Goal: Task Accomplishment & Management: Use online tool/utility

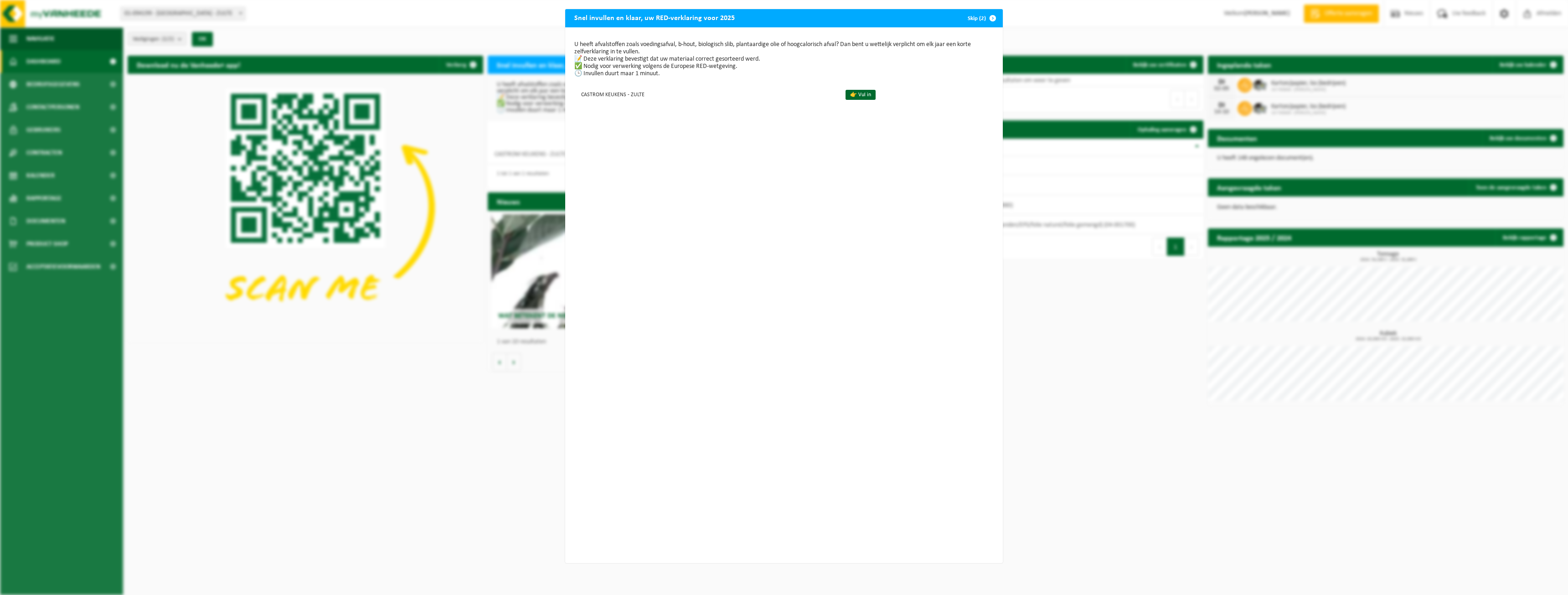
click at [985, 11] on span "button" at bounding box center [992, 18] width 18 height 18
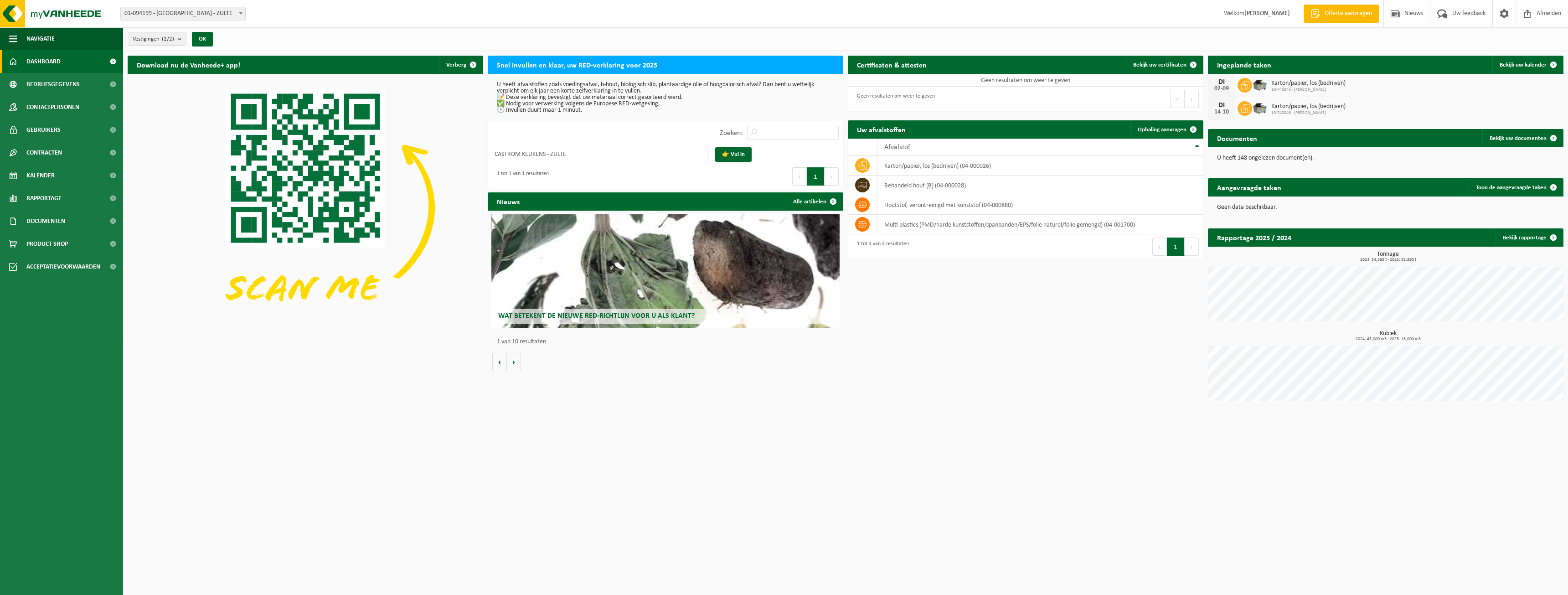
drag, startPoint x: 1496, startPoint y: 115, endPoint x: 1496, endPoint y: 93, distance: 22.0
click at [1496, 115] on div "DI 14-10 Karton/papier, los (bedrijven) 10-740846 - CASTROM KEUKENS" at bounding box center [1386, 108] width 356 height 23
click at [1531, 62] on span "Bekijk uw kalender" at bounding box center [1523, 65] width 47 height 6
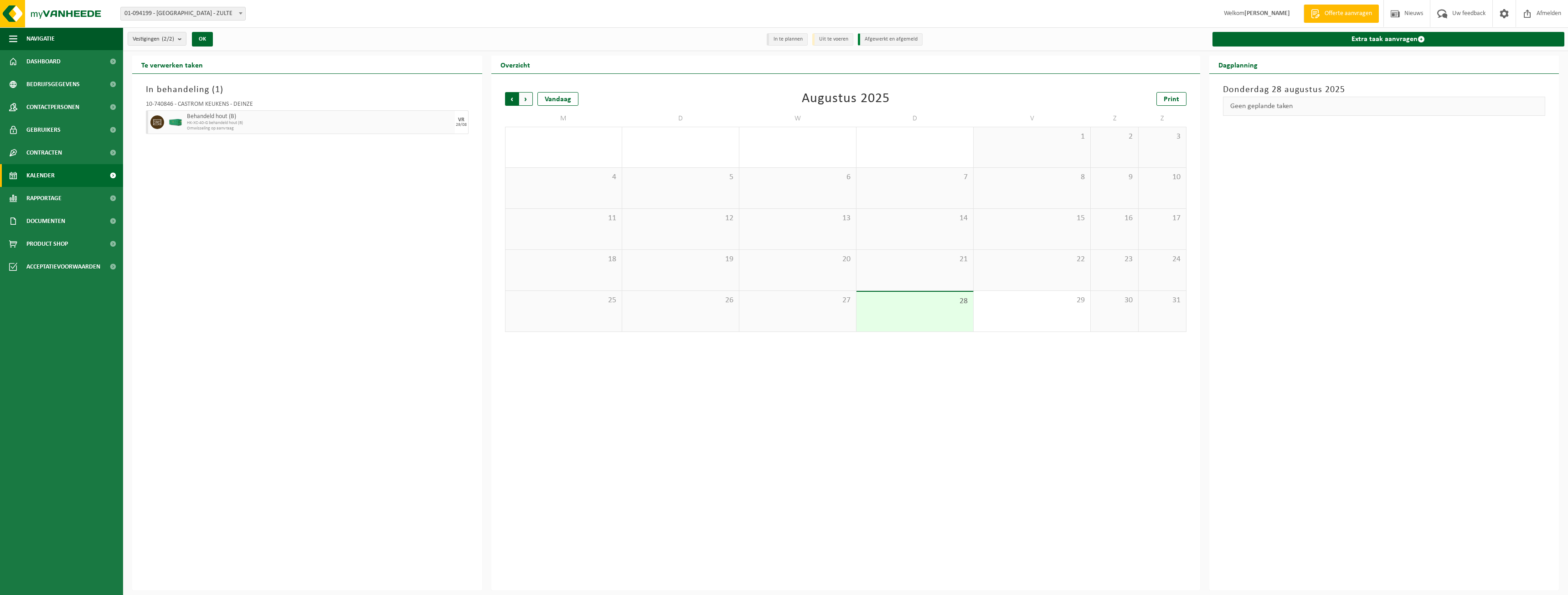
click at [527, 98] on span "Volgende" at bounding box center [526, 98] width 14 height 14
click at [736, 155] on div "2" at bounding box center [681, 147] width 117 height 40
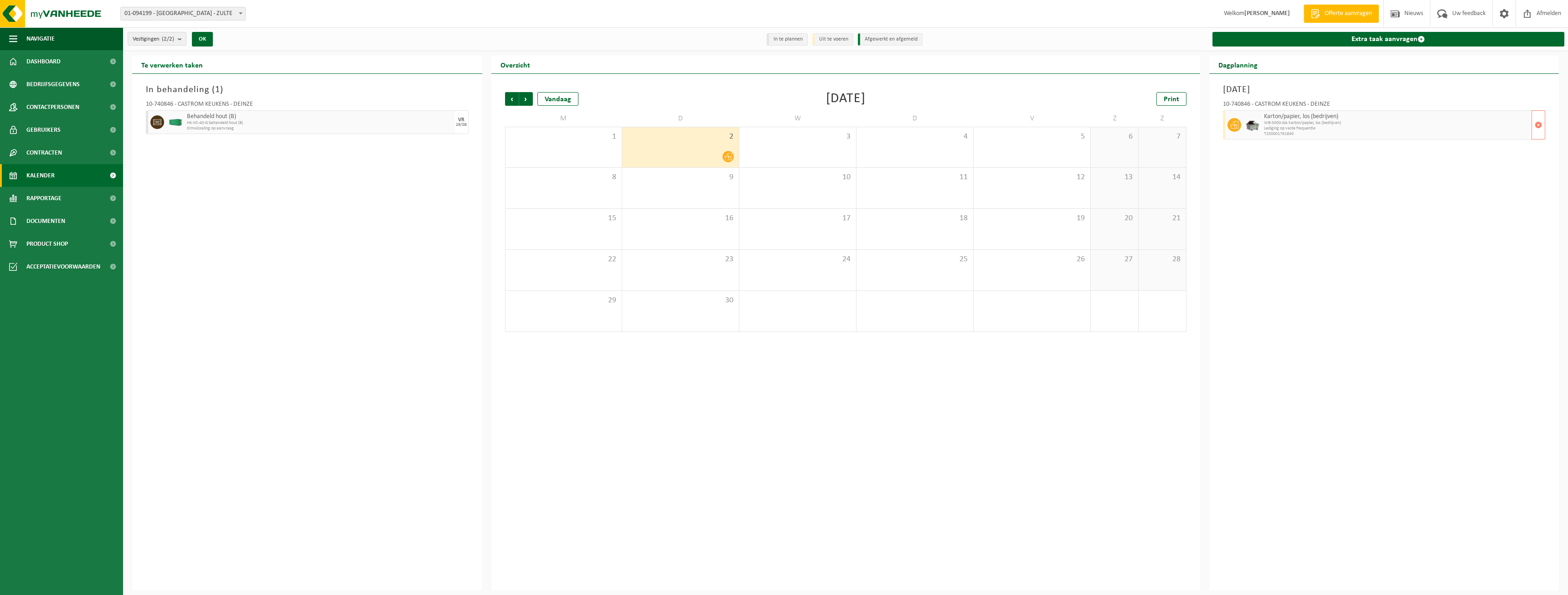
click at [1306, 121] on span "WB-5000-GA karton/papier, los (bedrijven)" at bounding box center [1397, 124] width 266 height 6
click at [1366, 40] on link "Extra taak aanvragen" at bounding box center [1389, 39] width 353 height 14
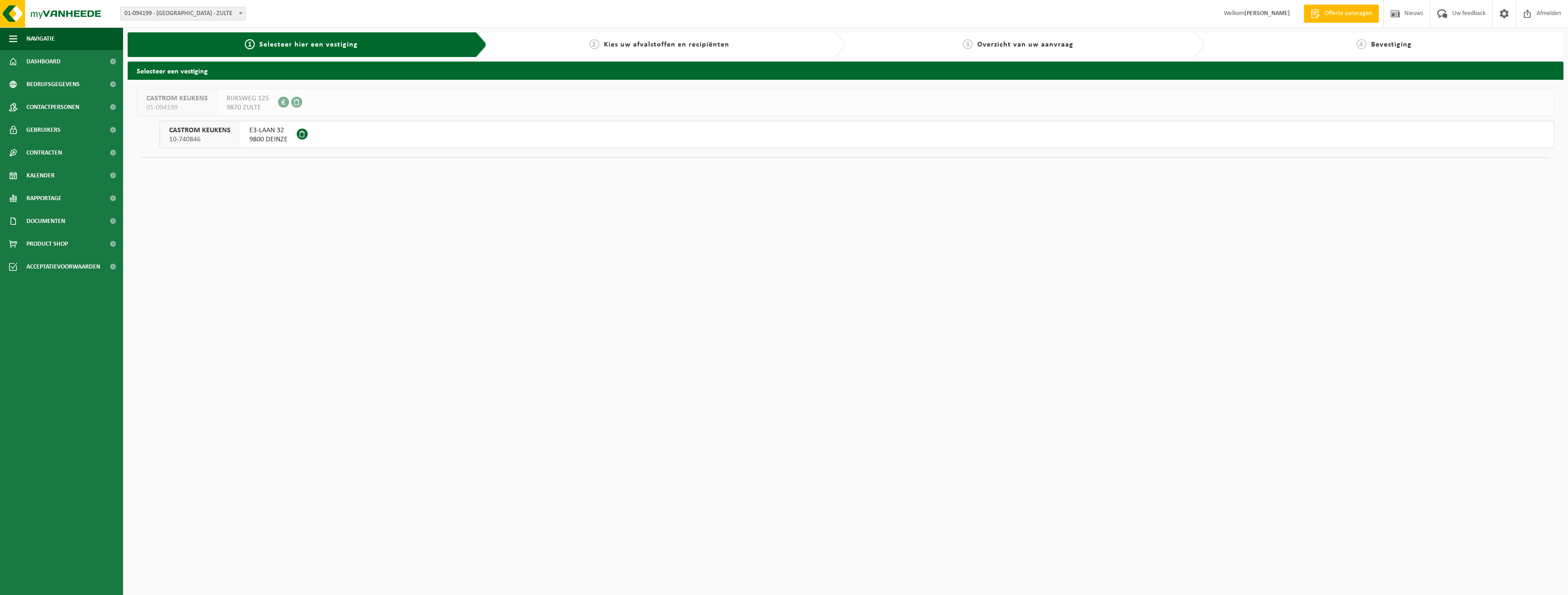
click at [277, 138] on span "9800 DEINZE" at bounding box center [268, 140] width 38 height 9
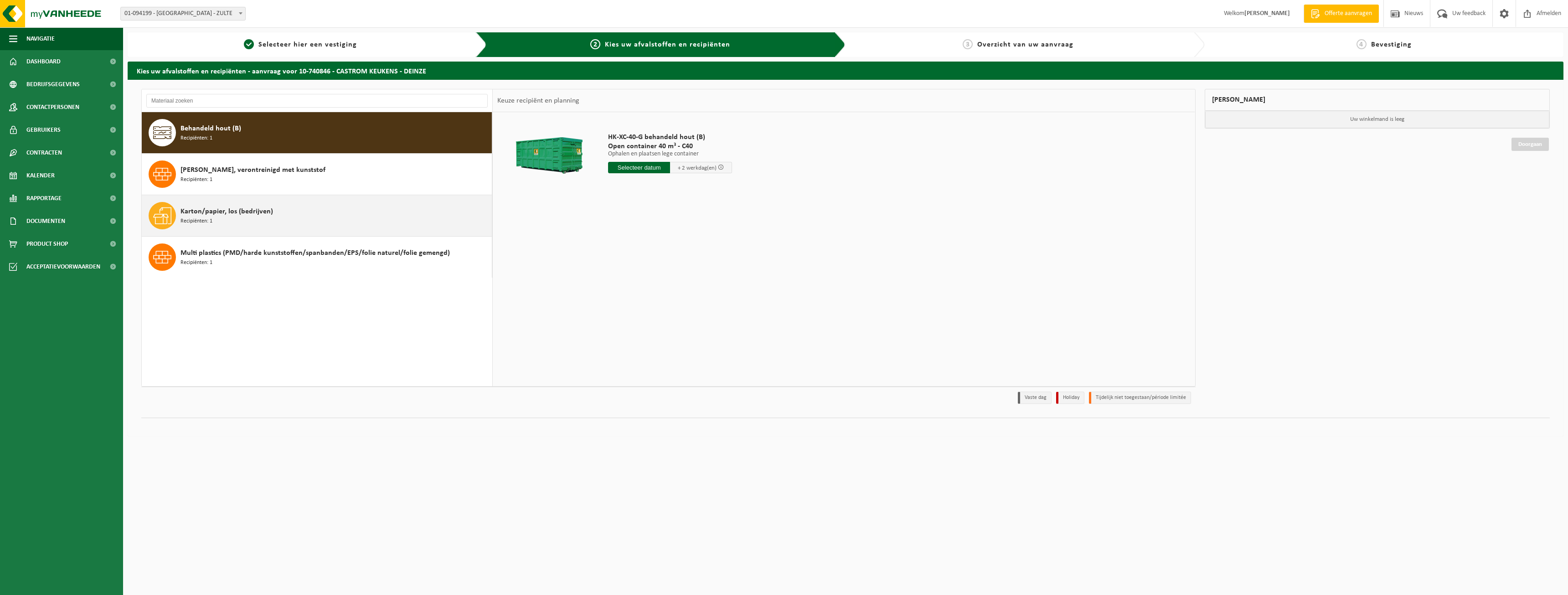
click at [305, 215] on div "Karton/papier, los (bedrijven) Recipiënten: 1" at bounding box center [335, 215] width 309 height 27
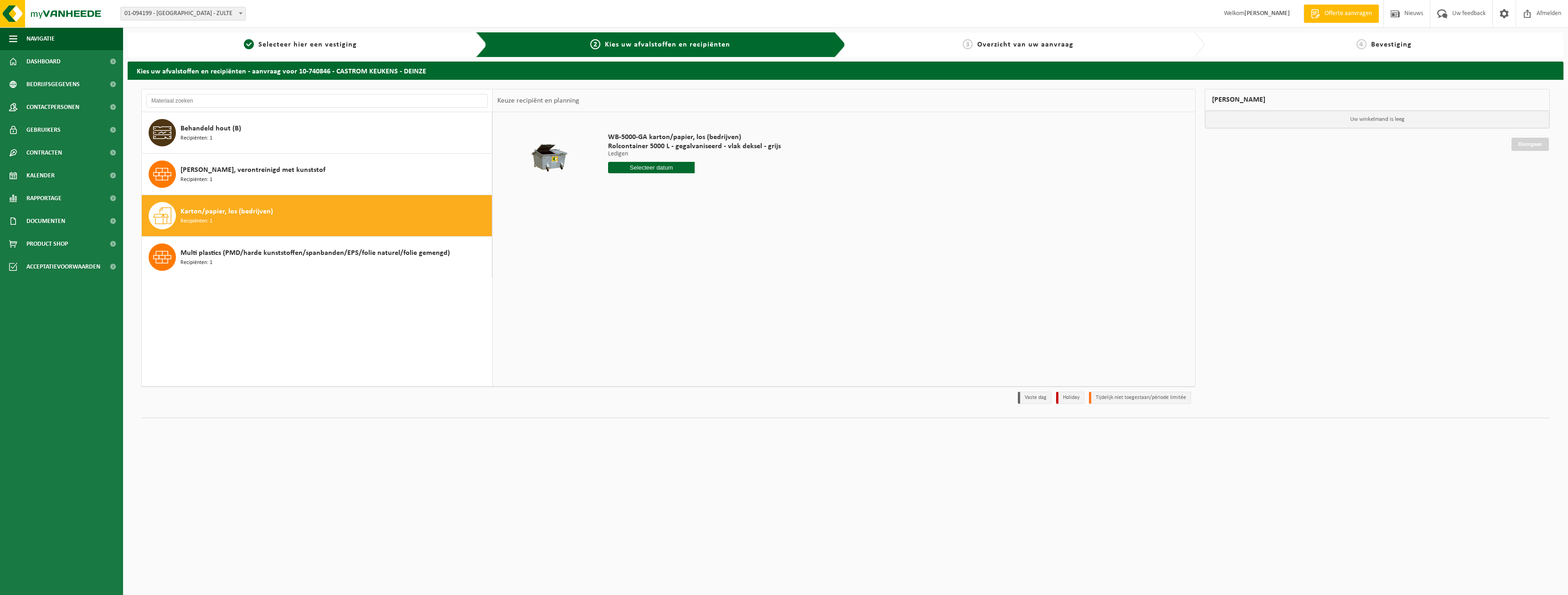
click at [671, 170] on input "text" at bounding box center [652, 168] width 87 height 12
click at [715, 187] on icon at bounding box center [712, 188] width 14 height 14
click at [634, 264] on div "23" at bounding box center [632, 263] width 16 height 14
type input "Van 2025-09-23"
click at [367, 226] on div "Karton/papier, los (bedrijven) Recipiënten: 1" at bounding box center [335, 215] width 309 height 27
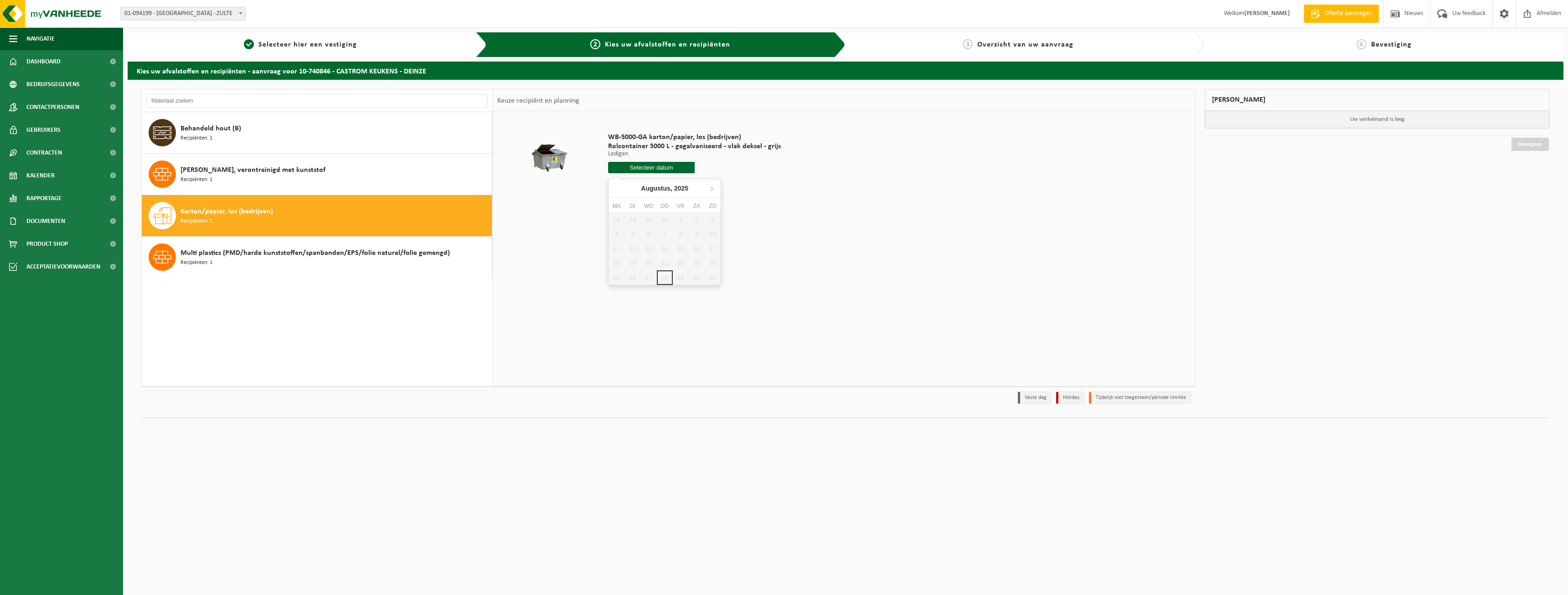
click at [639, 168] on input "text" at bounding box center [652, 168] width 87 height 12
click at [709, 189] on icon at bounding box center [712, 188] width 14 height 14
click at [637, 266] on div "23" at bounding box center [632, 263] width 16 height 14
type input "Van 2025-09-23"
click at [645, 202] on button "In winkelmand" at bounding box center [634, 202] width 50 height 14
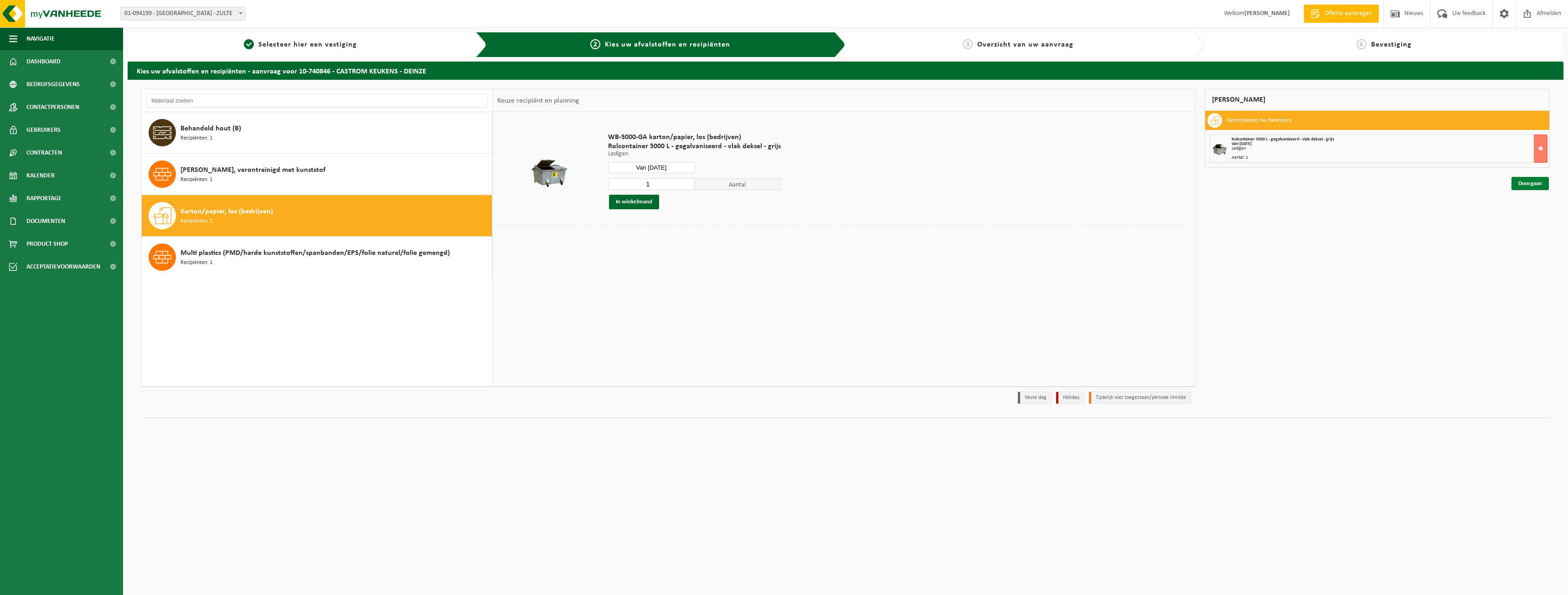
click at [1525, 180] on link "Doorgaan" at bounding box center [1530, 184] width 38 height 13
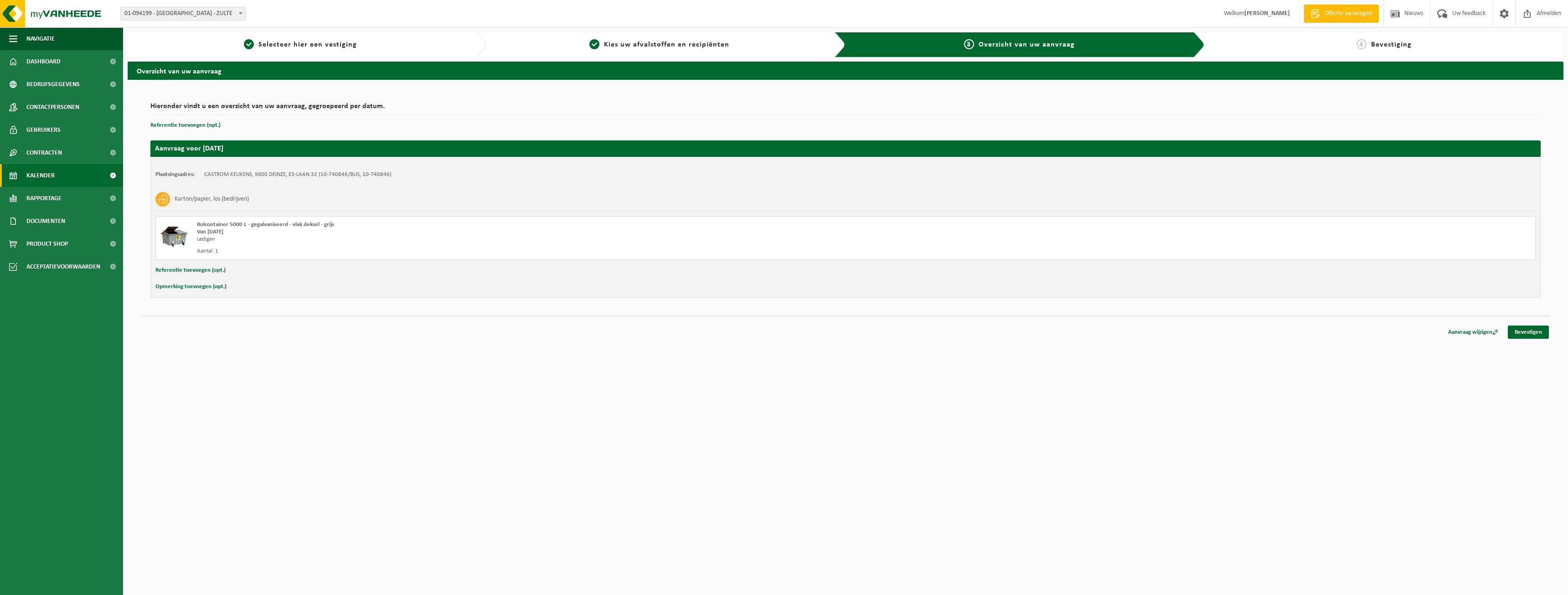
click at [50, 181] on span "Kalender" at bounding box center [40, 176] width 28 height 23
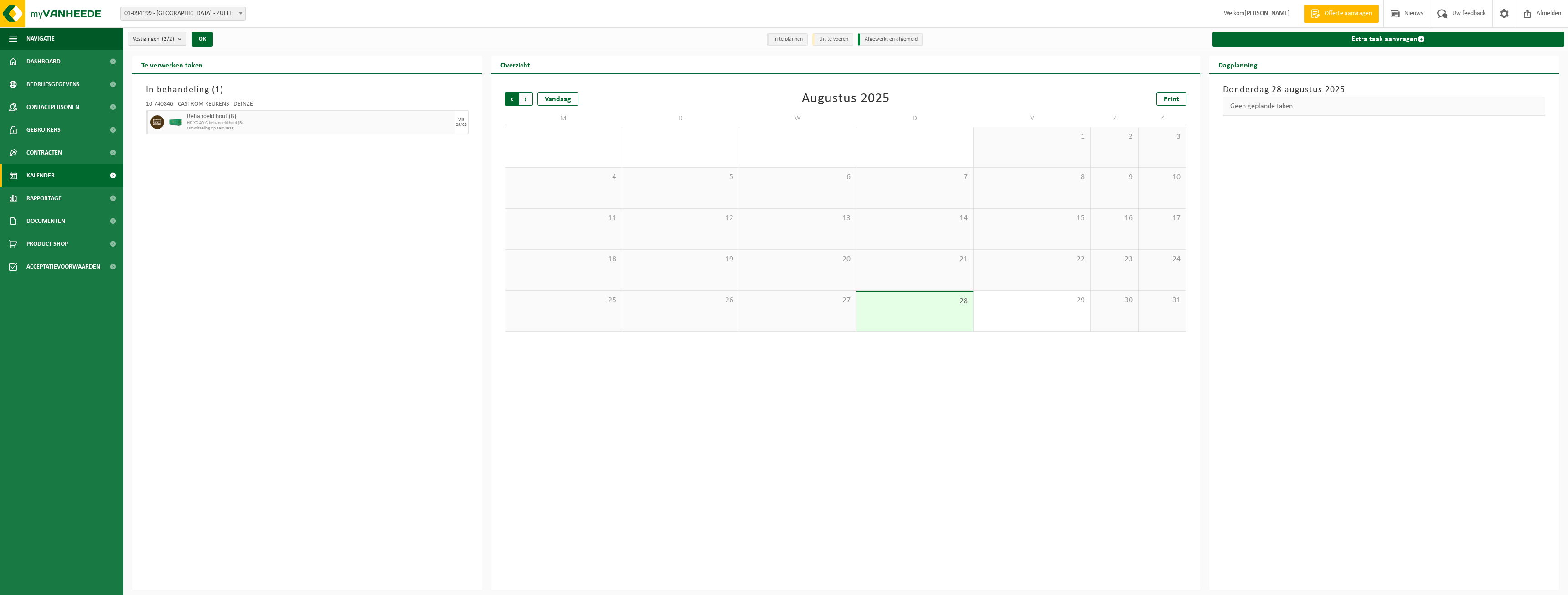
click at [532, 99] on span "Volgende" at bounding box center [526, 98] width 14 height 14
click at [69, 205] on link "Rapportage" at bounding box center [61, 199] width 123 height 23
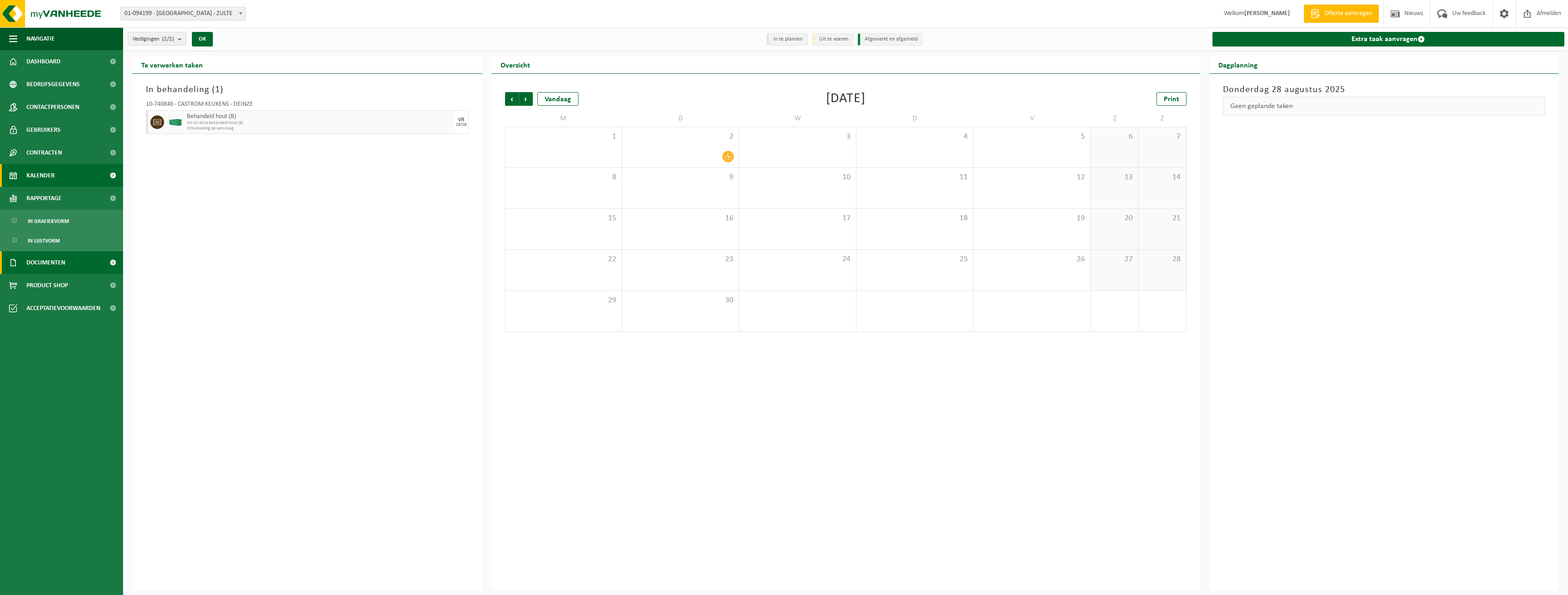
click at [72, 267] on link "Documenten" at bounding box center [61, 263] width 123 height 23
click at [342, 245] on div "In behandeling ( 1 ) 10-740846 - CASTROM KEUKENS - DEINZE Behandeld hout (B) HK…" at bounding box center [307, 332] width 350 height 517
click at [529, 100] on span "Volgende" at bounding box center [526, 98] width 14 height 14
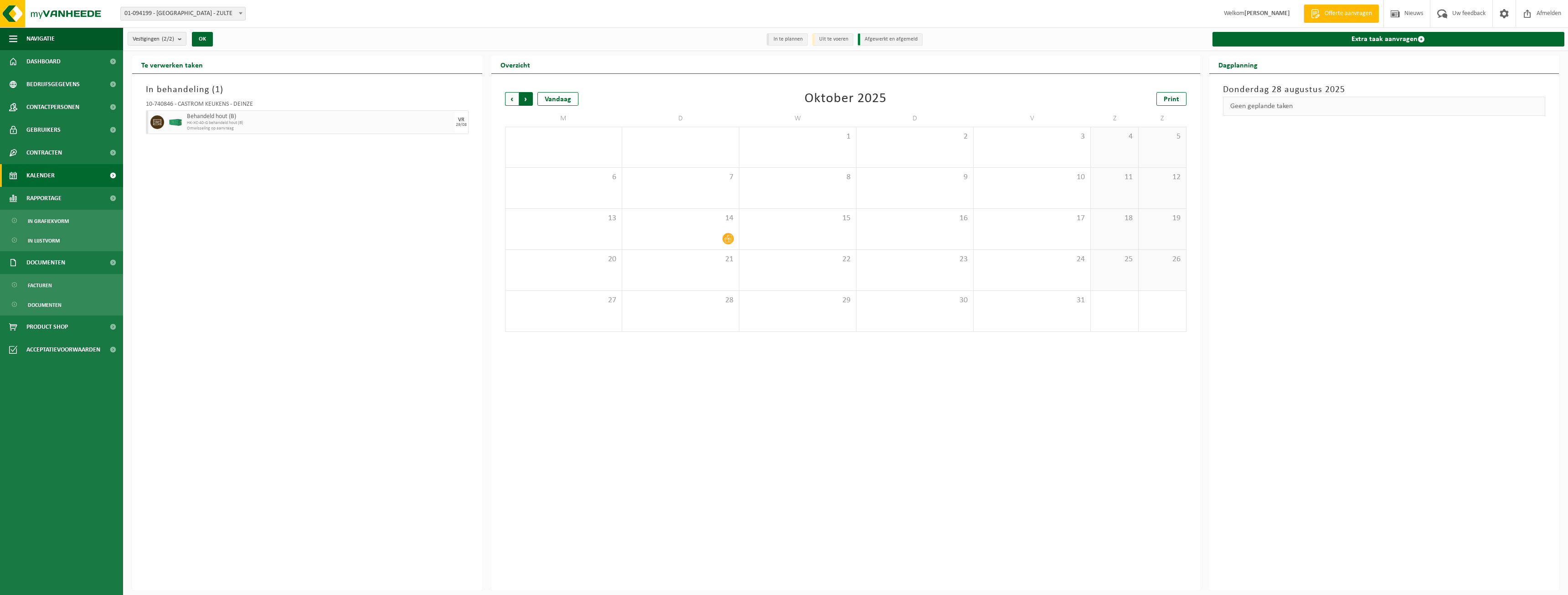
click at [516, 98] on span "Vorige" at bounding box center [512, 98] width 14 height 14
click at [530, 97] on span "Volgende" at bounding box center [526, 98] width 14 height 14
